Goal: Task Accomplishment & Management: Use online tool/utility

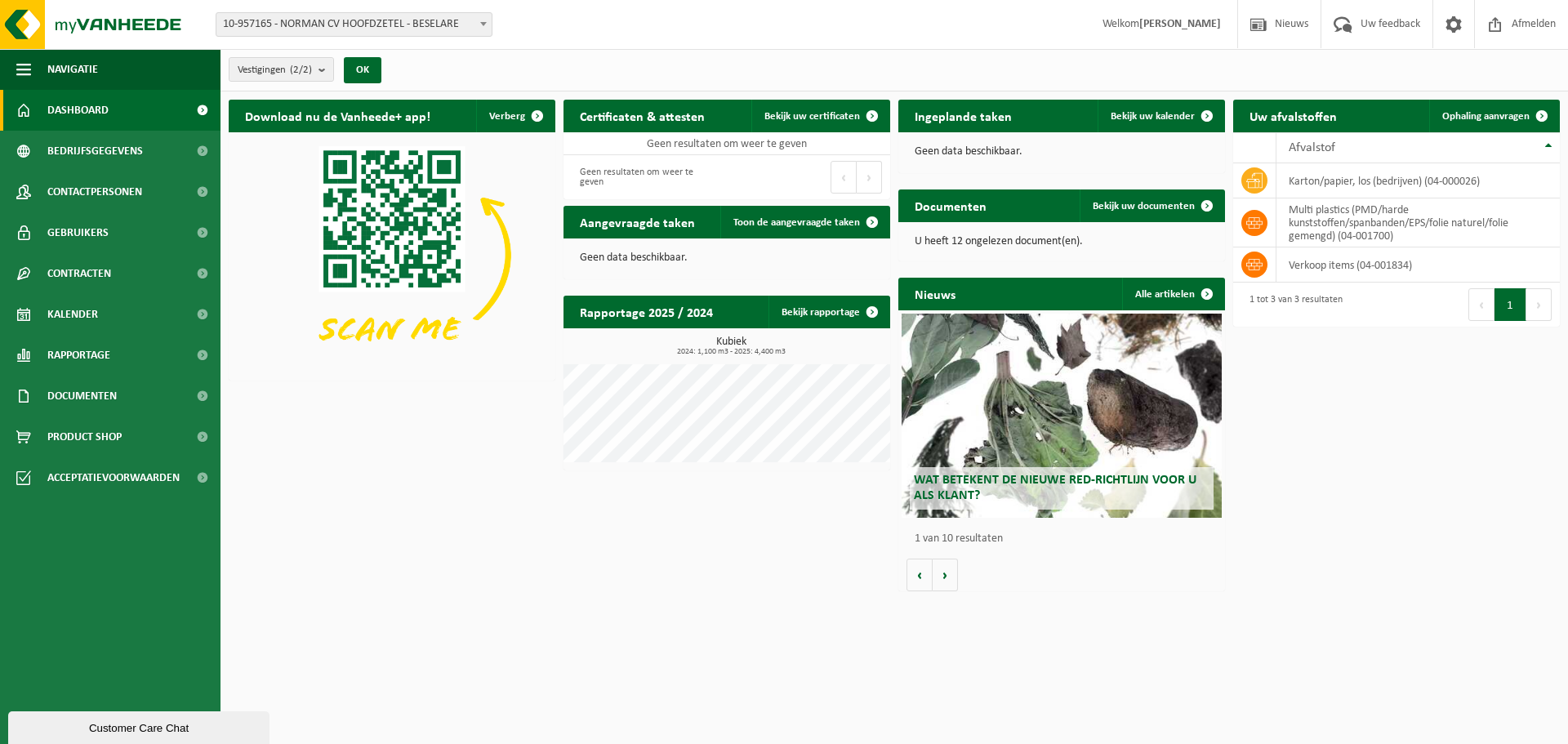
click at [736, 567] on div "Download nu de Vanheede+ app! Verberg Certificaten & attesten Bekijk uw certifi…" at bounding box center [895, 345] width 1340 height 508
click at [1449, 111] on span "Ophaling aanvragen" at bounding box center [1485, 116] width 87 height 10
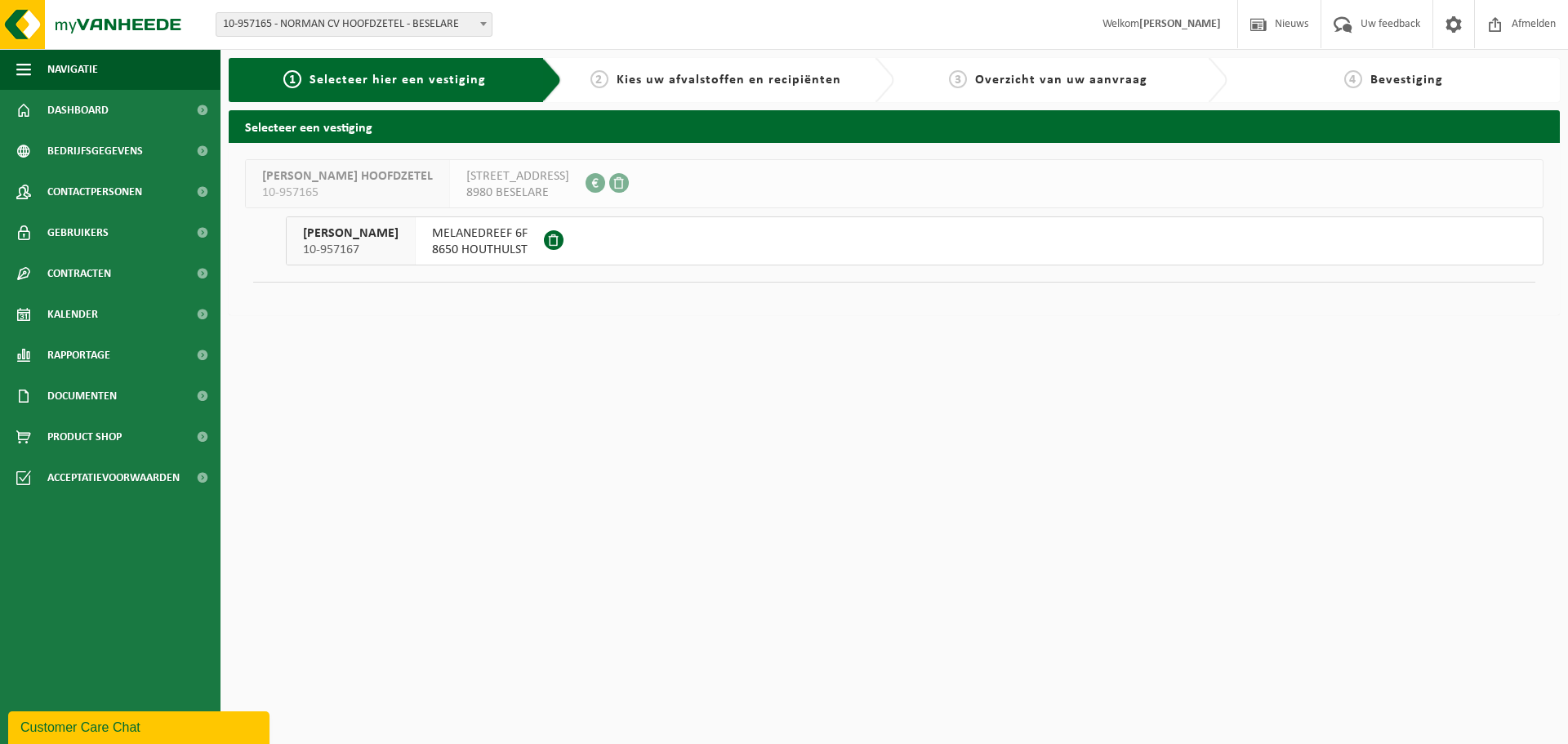
click at [496, 246] on span "8650 HOUTHULST" at bounding box center [479, 249] width 96 height 16
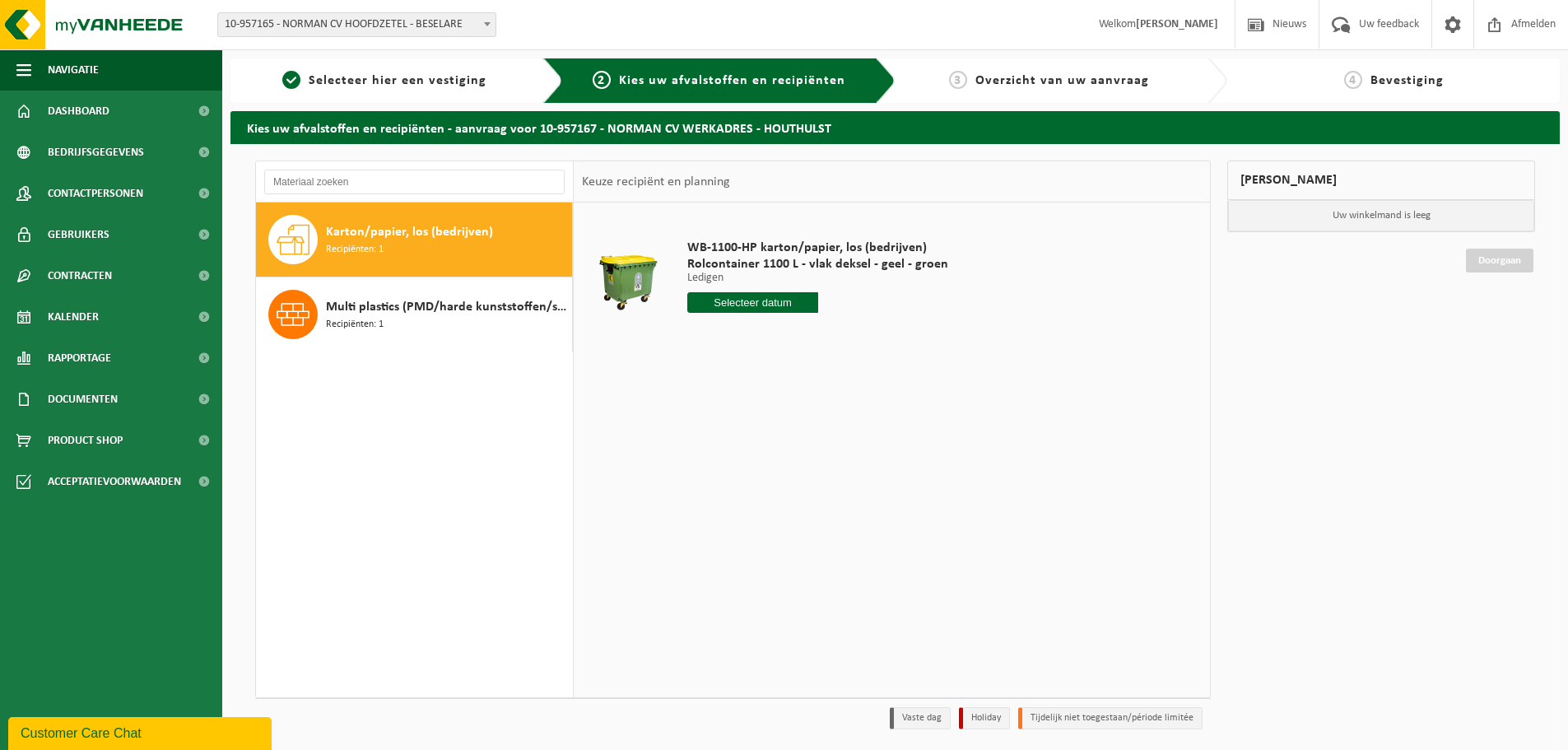
click at [389, 220] on div "Karton/papier, los (bedrijven) Recipiënten: 1" at bounding box center [447, 239] width 242 height 50
click at [724, 302] on input "text" at bounding box center [752, 302] width 131 height 21
click at [705, 473] on div "22" at bounding box center [702, 475] width 29 height 26
type input "Van 2025-09-22"
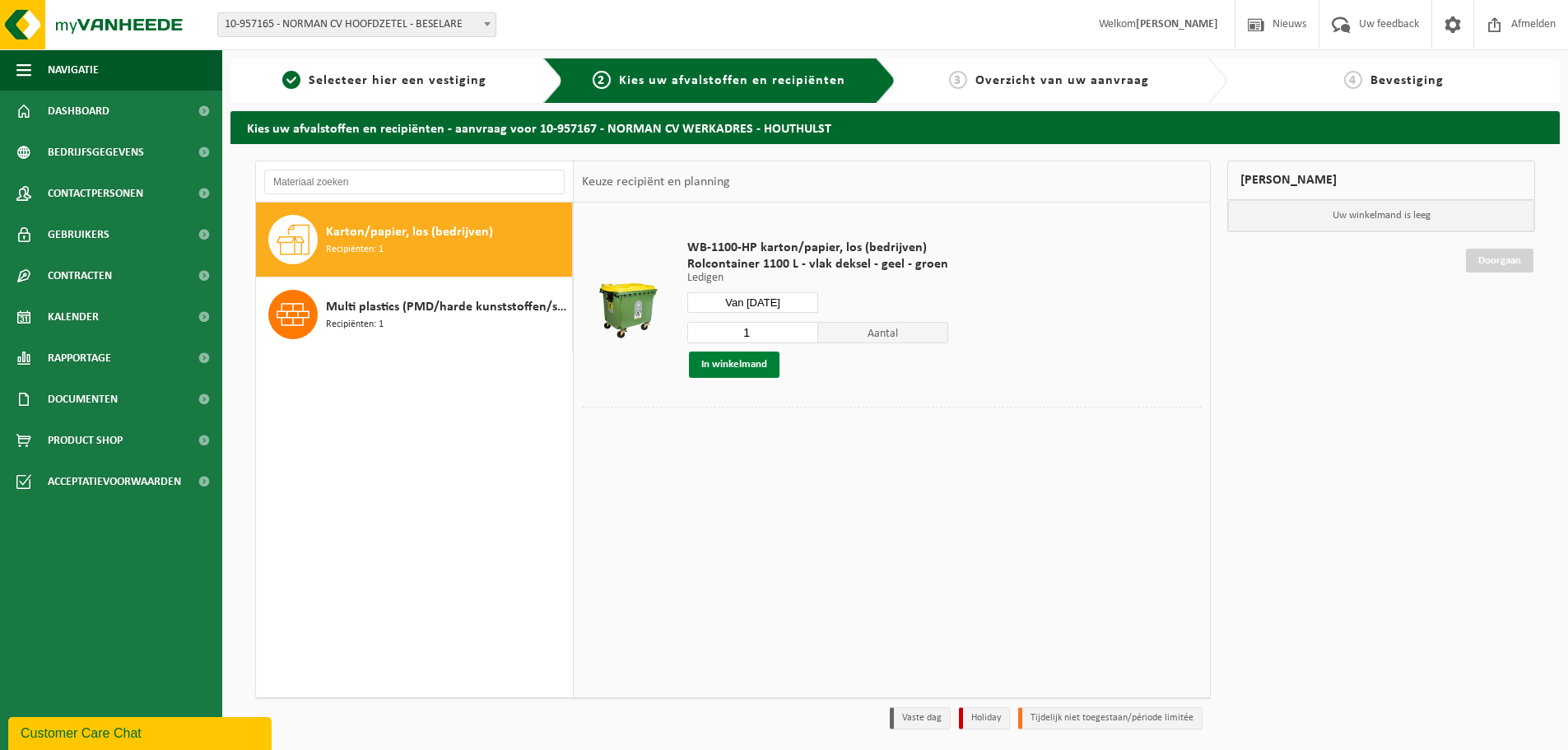
click at [756, 360] on button "In winkelmand" at bounding box center [734, 365] width 90 height 26
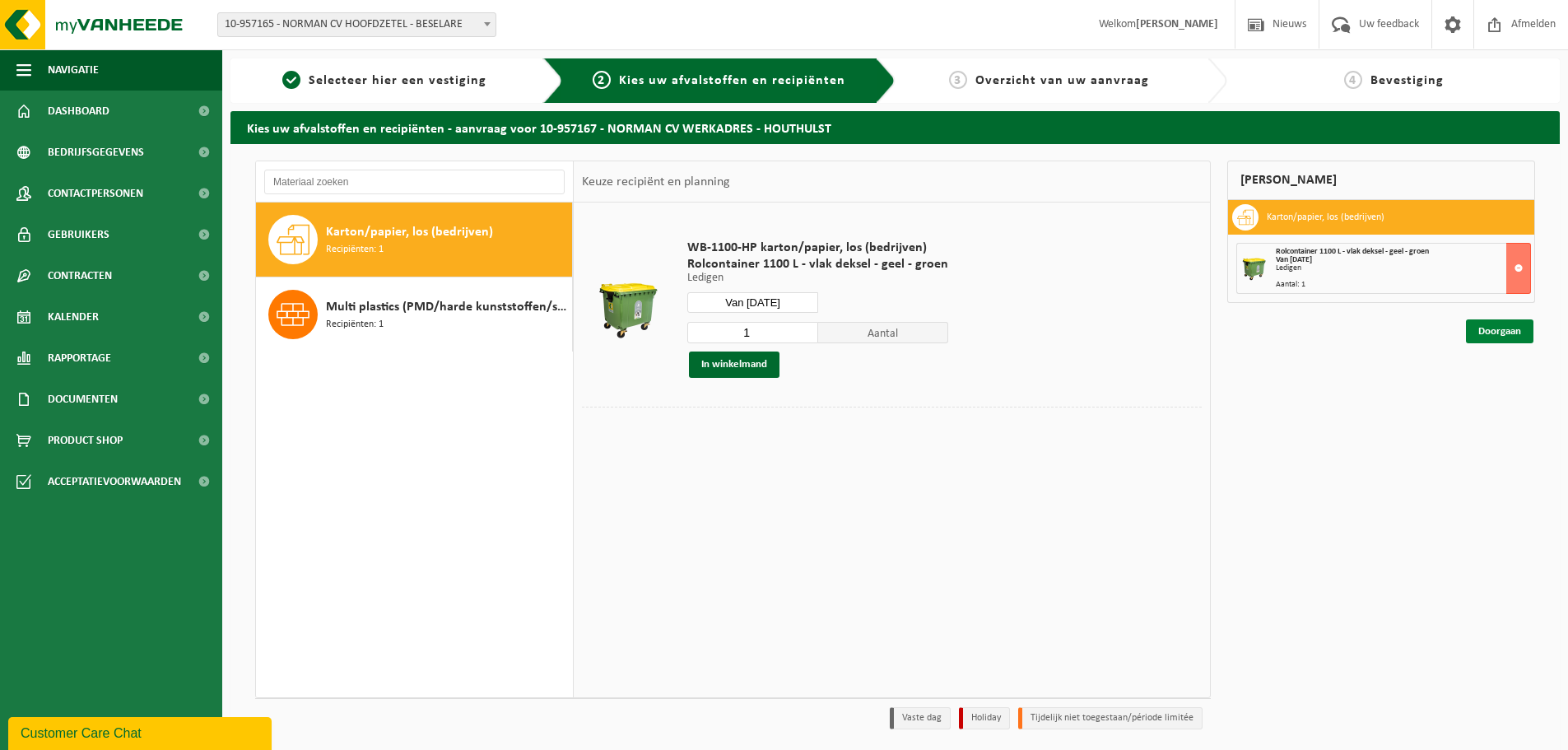
click at [1488, 337] on link "Doorgaan" at bounding box center [1499, 331] width 68 height 23
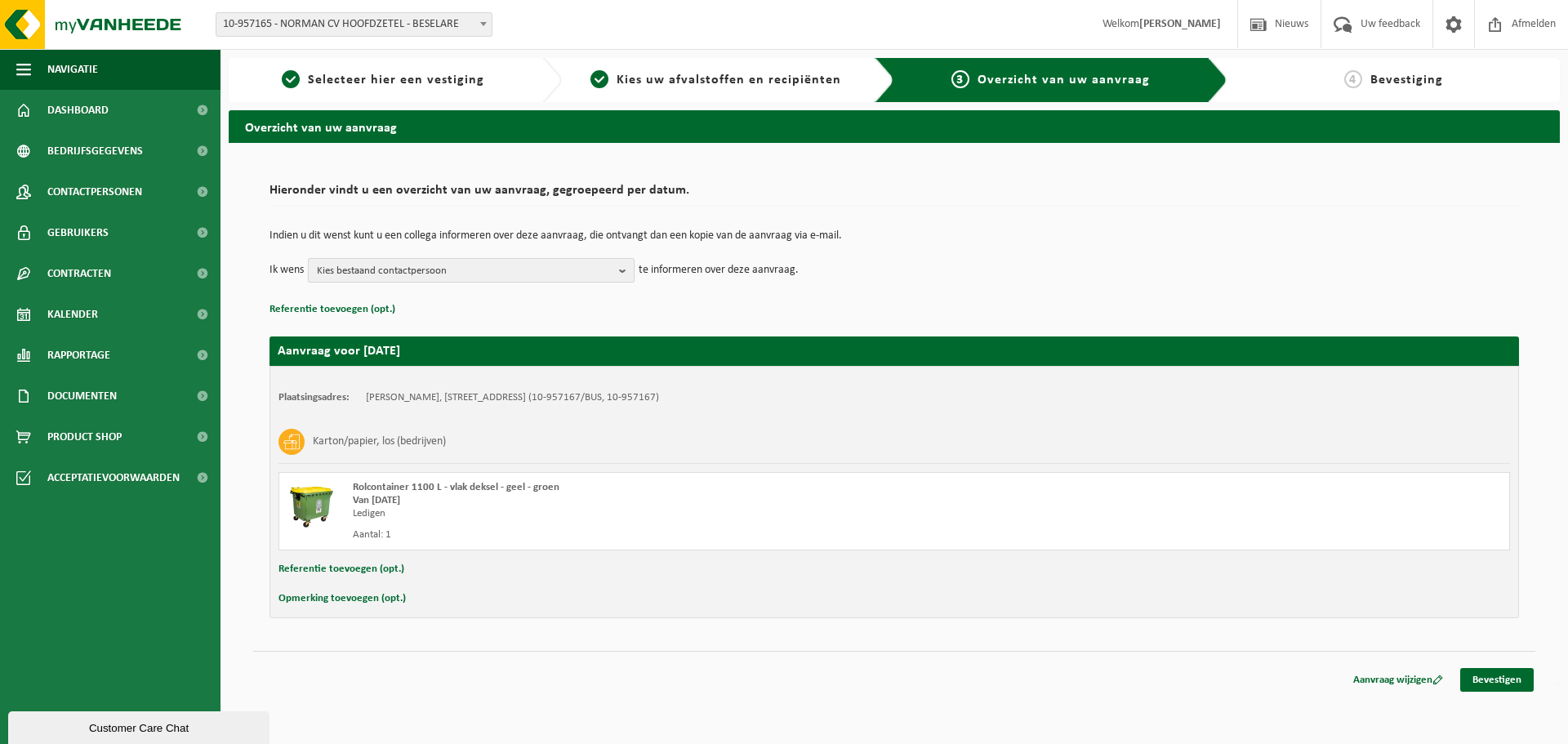
click at [363, 272] on span "Kies bestaand contactpersoon" at bounding box center [465, 271] width 296 height 24
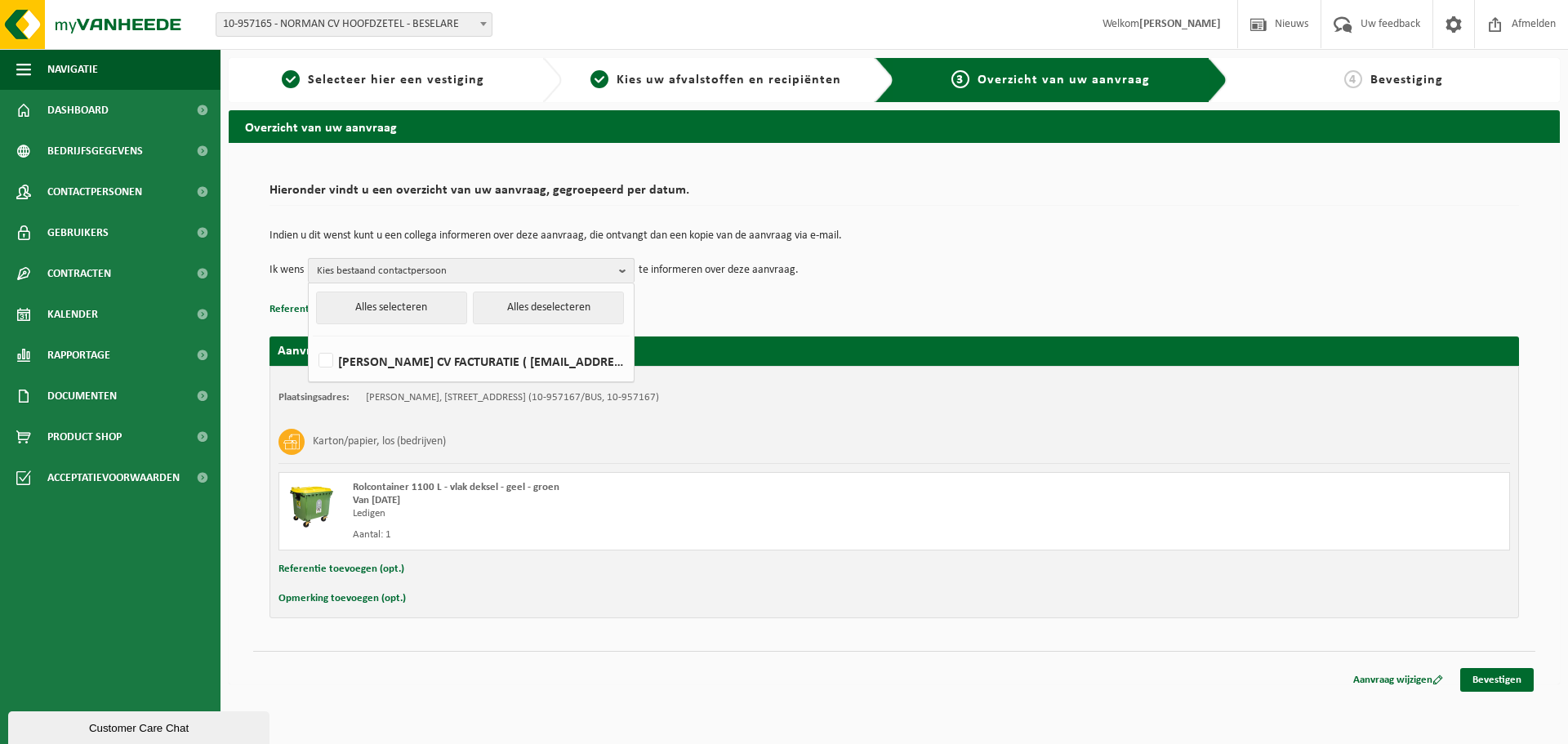
click at [364, 271] on span "Kies bestaand contactpersoon" at bounding box center [465, 271] width 296 height 24
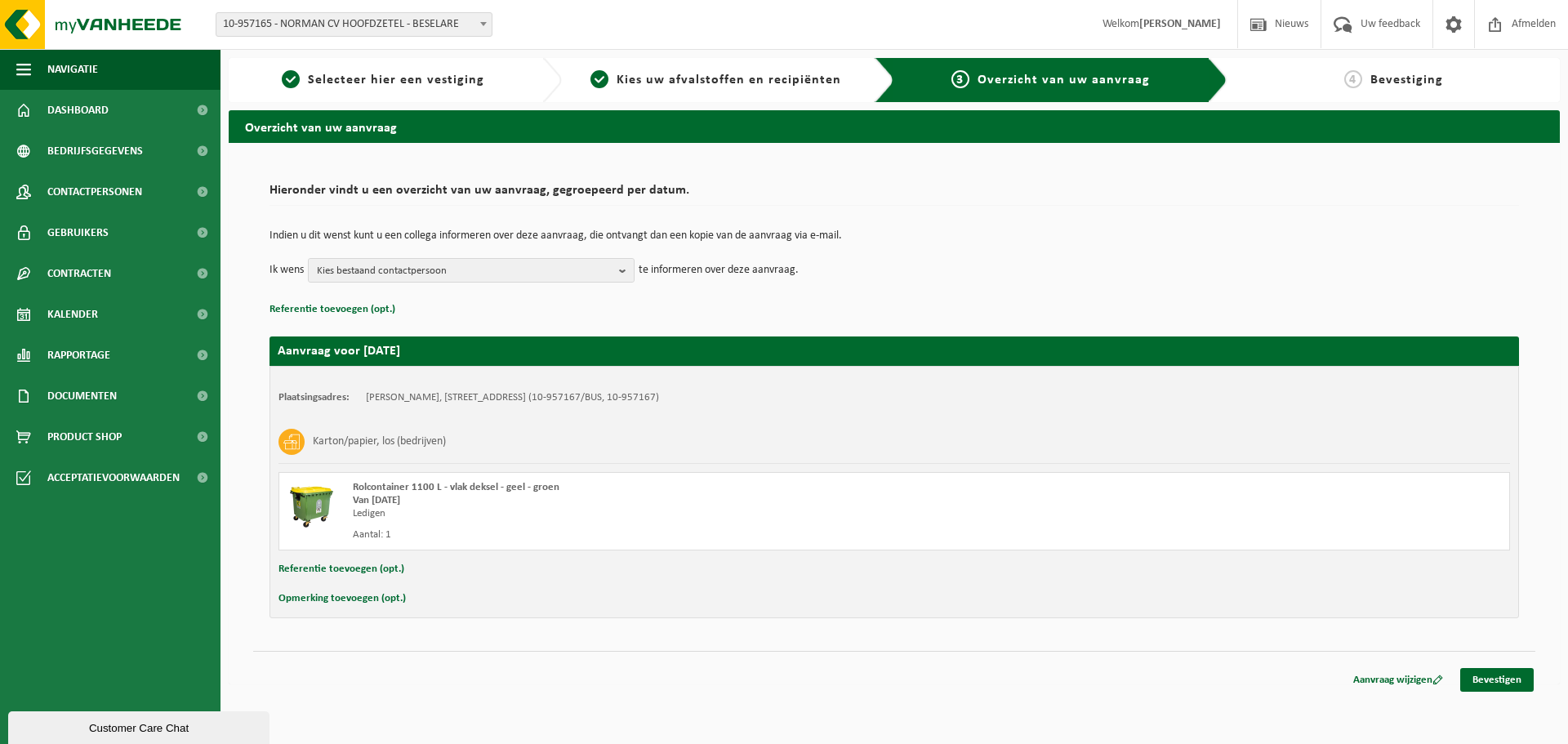
click at [896, 284] on div "Indien u dit wenst kunt u een collega informeren over deze aanvraag, die ontvan…" at bounding box center [894, 256] width 1249 height 85
click at [1511, 679] on link "Bevestigen" at bounding box center [1496, 679] width 73 height 23
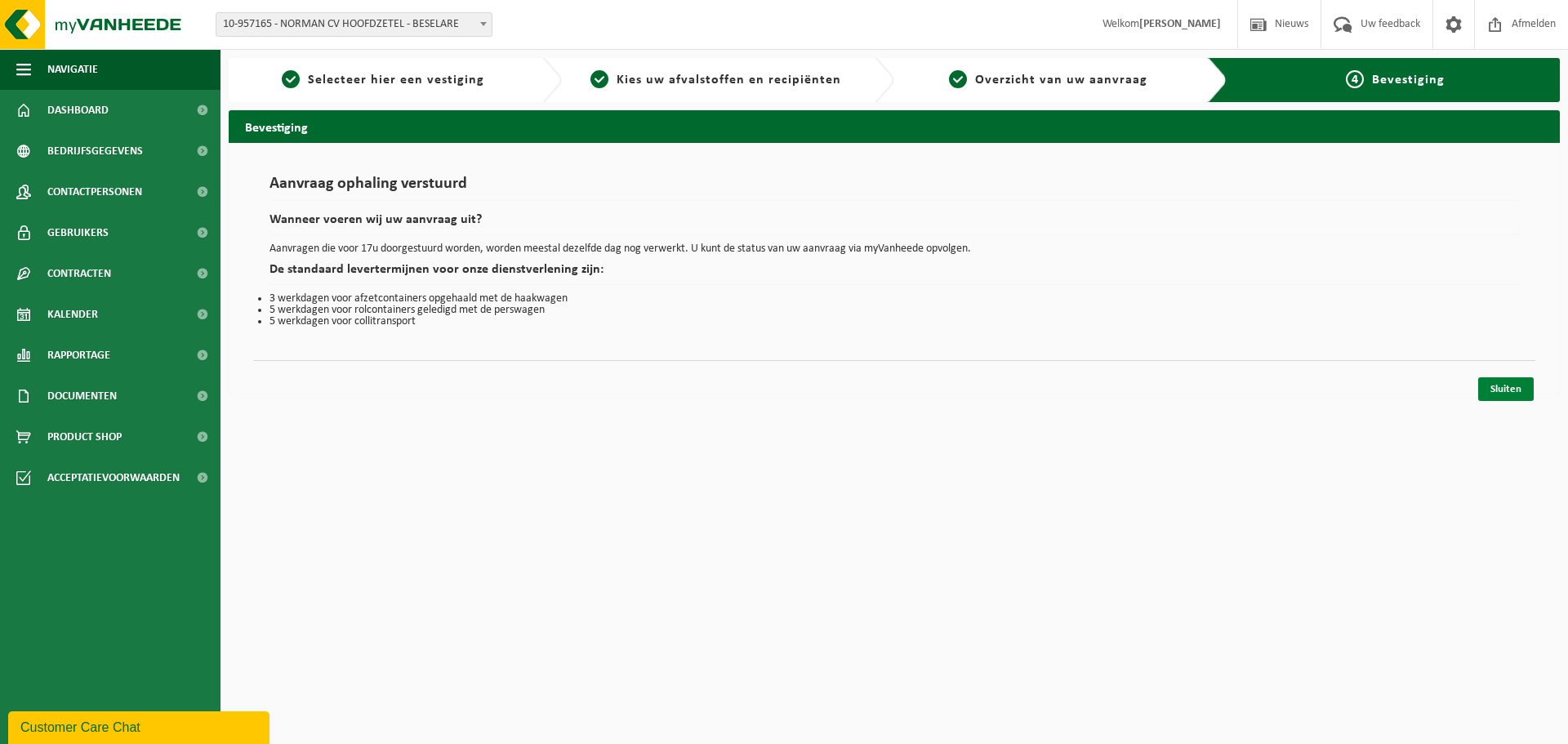
drag, startPoint x: 1478, startPoint y: 386, endPoint x: 1486, endPoint y: 388, distance: 8.2
click at [1478, 386] on link "Sluiten" at bounding box center [1506, 389] width 55 height 23
